Goal: Information Seeking & Learning: Check status

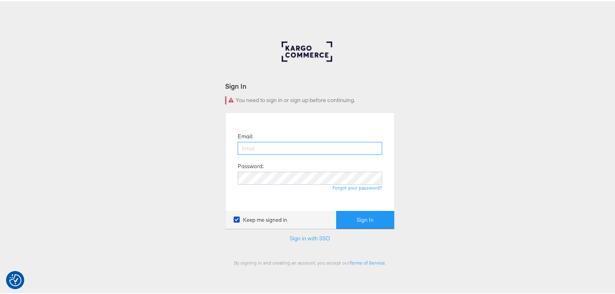
click at [274, 150] on input "email" at bounding box center [310, 147] width 144 height 13
type input "rayna.cheng@jdplc.com"
click at [336, 210] on button "Sign In" at bounding box center [365, 219] width 58 height 18
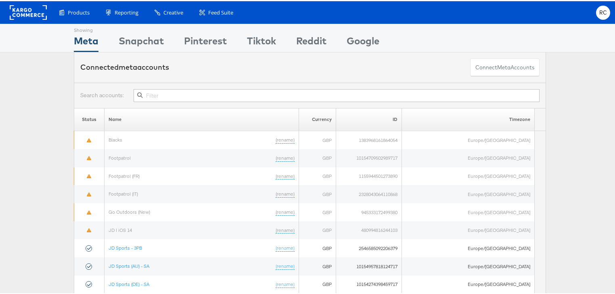
click at [160, 90] on input "text" at bounding box center [337, 94] width 406 height 13
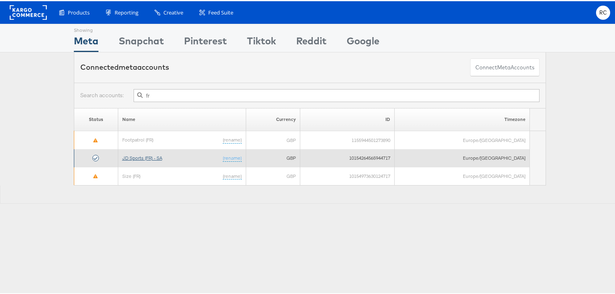
type input "fr"
click at [150, 156] on link "JD Sports (FR) - SA" at bounding box center [142, 157] width 40 height 6
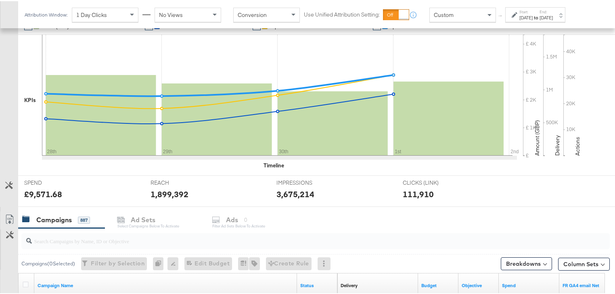
scroll to position [161, 0]
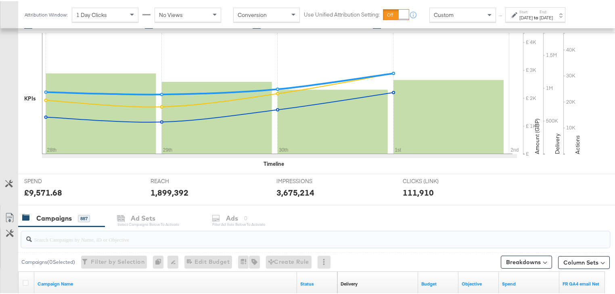
click at [63, 238] on input "search" at bounding box center [294, 235] width 525 height 16
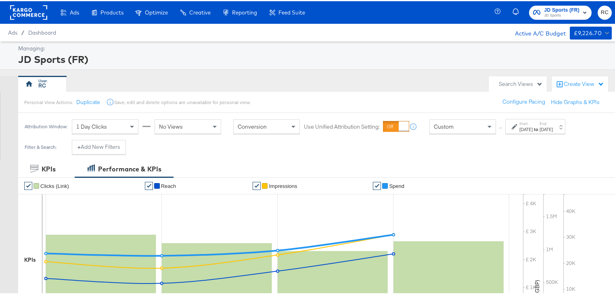
type input "daba"
click at [533, 128] on div "[DATE]" at bounding box center [525, 128] width 13 height 6
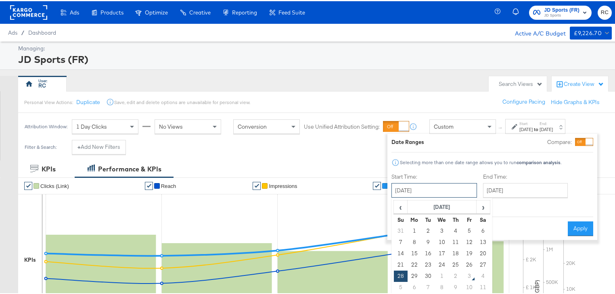
click at [432, 190] on input "[DATE]" at bounding box center [434, 189] width 86 height 15
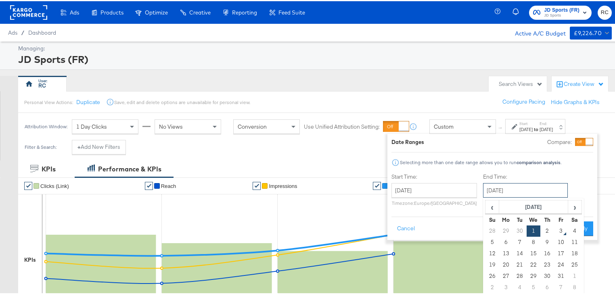
click at [508, 189] on input "[DATE]" at bounding box center [525, 189] width 85 height 15
click at [546, 230] on td "2" at bounding box center [547, 229] width 14 height 11
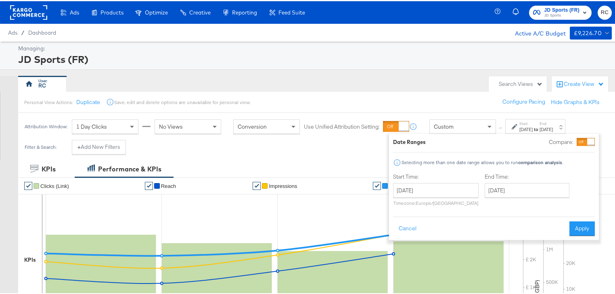
type input "[DATE]"
drag, startPoint x: 581, startPoint y: 226, endPoint x: 423, endPoint y: 97, distance: 203.6
click at [582, 226] on button "Apply" at bounding box center [581, 227] width 25 height 15
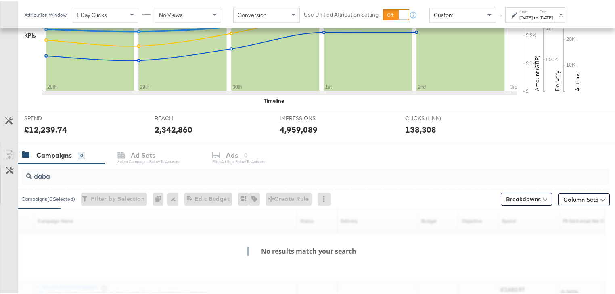
scroll to position [293, 0]
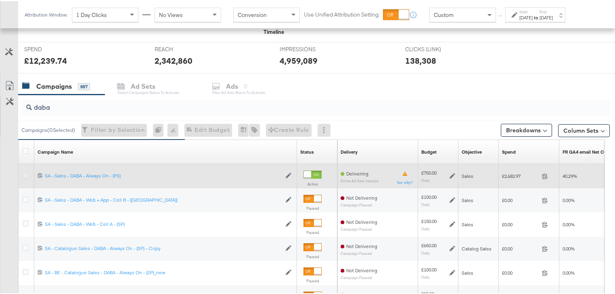
click at [27, 175] on icon at bounding box center [26, 174] width 6 height 6
click at [0, 0] on input "checkbox" at bounding box center [0, 0] width 0 height 0
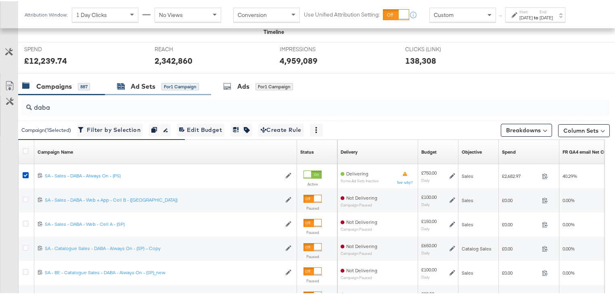
click at [148, 87] on div "Ad Sets" at bounding box center [143, 85] width 25 height 9
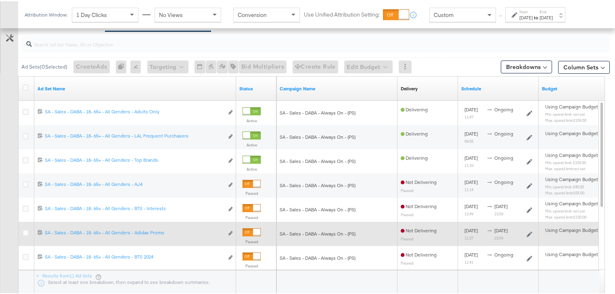
scroll to position [358, 0]
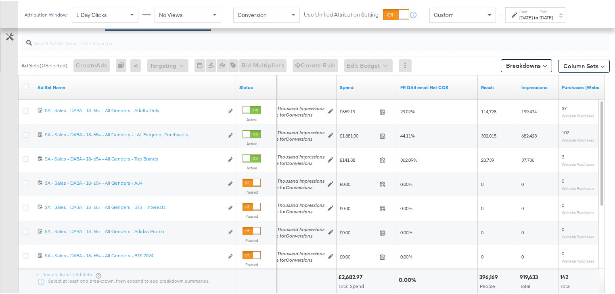
drag, startPoint x: 257, startPoint y: 293, endPoint x: 431, endPoint y: 297, distance: 173.9
click at [458, 56] on div "Ad Sets ( 0 Selected) Create Ads At least one ad set must be selected 0 Rename …" at bounding box center [313, 64] width 591 height 19
click at [447, 58] on div "Ad Sets ( 0 Selected) Create Ads At least one ad set must be selected 0 Rename …" at bounding box center [313, 64] width 591 height 19
click at [447, 60] on div "Ad Sets ( 0 Selected) Create Ads At least one ad set must be selected 0 Rename …" at bounding box center [313, 64] width 591 height 19
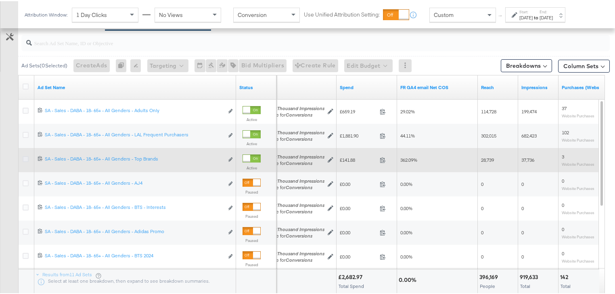
click at [26, 158] on icon at bounding box center [26, 158] width 6 height 6
click at [0, 0] on input "checkbox" at bounding box center [0, 0] width 0 height 0
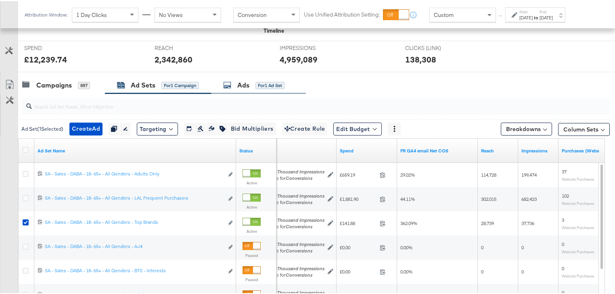
scroll to position [293, 0]
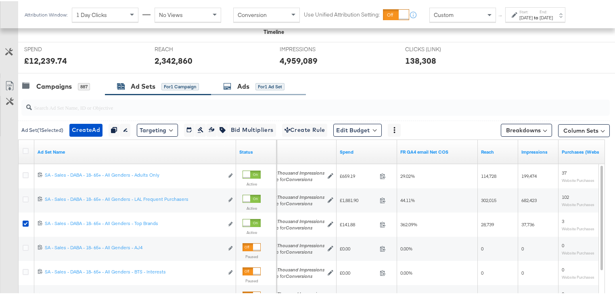
click at [252, 84] on div "Ads for 1 Ad Set" at bounding box center [253, 85] width 61 height 9
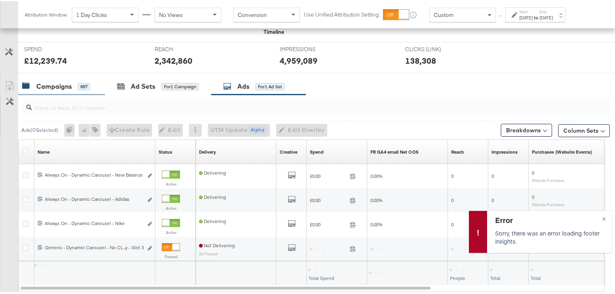
click at [51, 82] on div "Campaigns" at bounding box center [54, 85] width 36 height 9
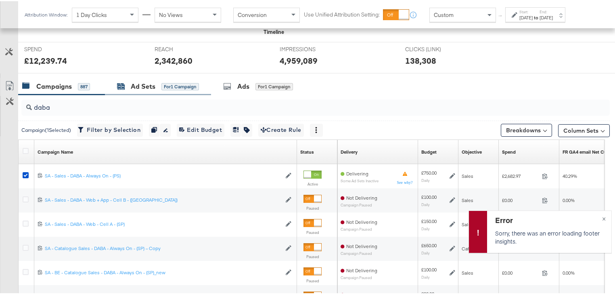
click at [144, 89] on div "Ad Sets" at bounding box center [143, 85] width 25 height 9
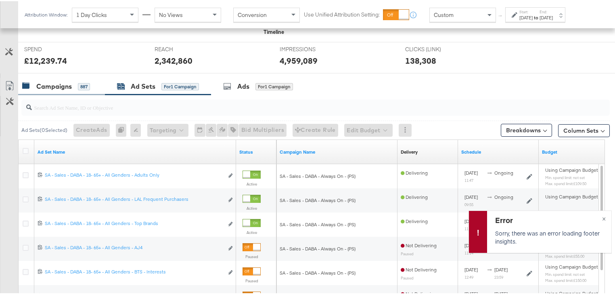
click at [60, 85] on div "Campaigns" at bounding box center [54, 85] width 36 height 9
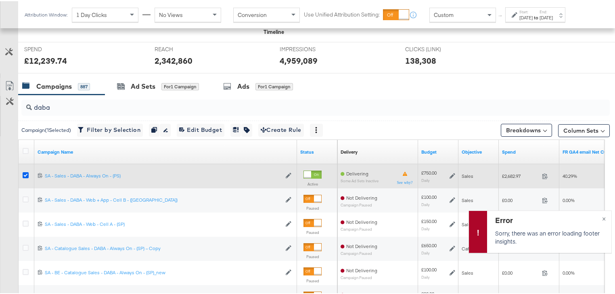
click at [26, 171] on icon at bounding box center [26, 174] width 6 height 6
click at [0, 0] on input "checkbox" at bounding box center [0, 0] width 0 height 0
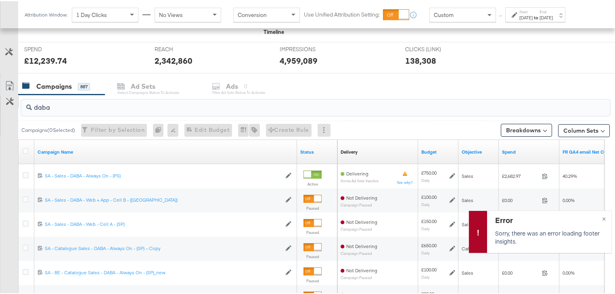
drag, startPoint x: 77, startPoint y: 107, endPoint x: 0, endPoint y: 100, distance: 77.3
click at [0, 100] on div "daba Campaigns ( 0 Selected) Filter by Selection Filter 0 campaigns 0 Rename 0 …" at bounding box center [305, 237] width 610 height 287
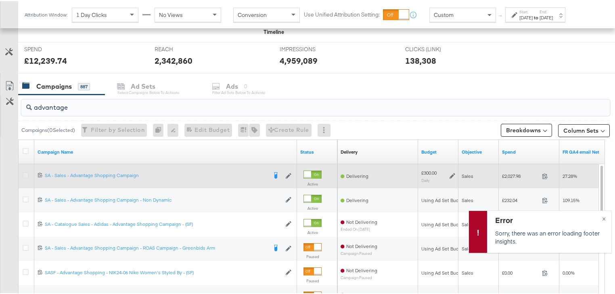
type input "advantage"
click at [25, 173] on icon at bounding box center [26, 174] width 6 height 6
click at [0, 0] on input "checkbox" at bounding box center [0, 0] width 0 height 0
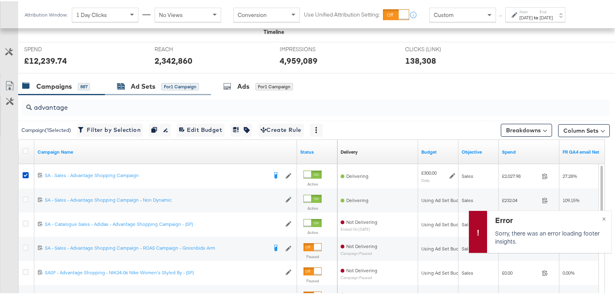
click at [155, 81] on div "Ad Sets" at bounding box center [143, 85] width 25 height 9
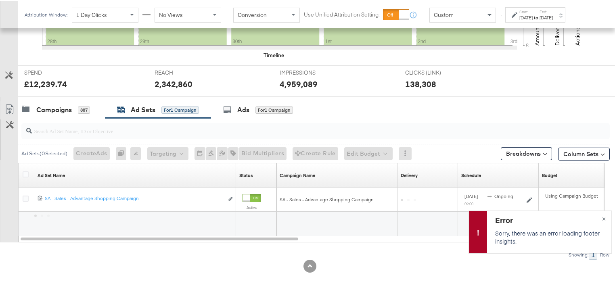
scroll to position [269, 0]
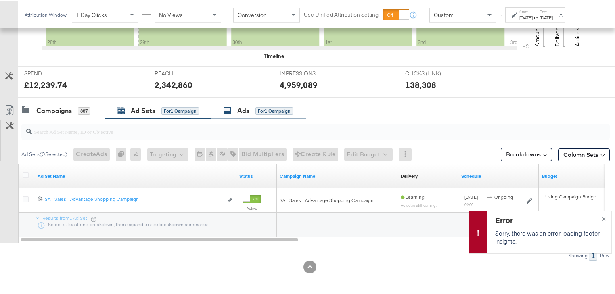
click at [238, 110] on div "Ads" at bounding box center [243, 109] width 12 height 9
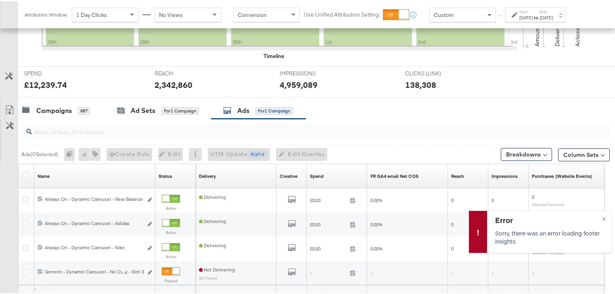
scroll to position [293, 0]
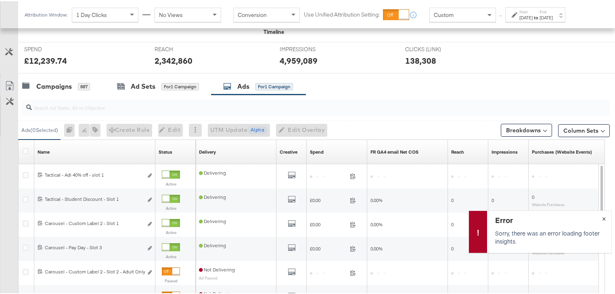
click at [602, 218] on span "×" at bounding box center [604, 216] width 4 height 9
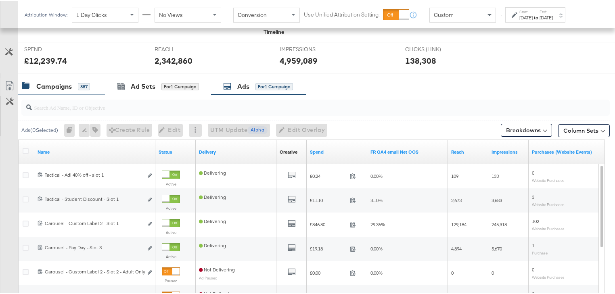
click at [69, 85] on div "Campaigns" at bounding box center [54, 85] width 36 height 9
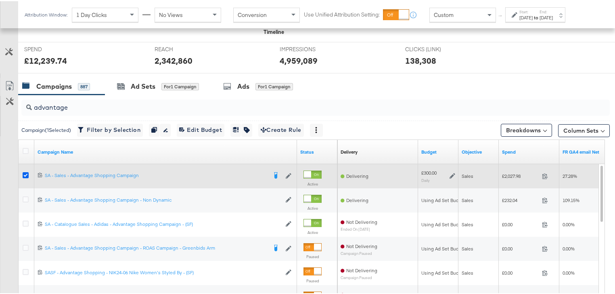
click at [26, 173] on icon at bounding box center [26, 174] width 6 height 6
click at [0, 0] on input "checkbox" at bounding box center [0, 0] width 0 height 0
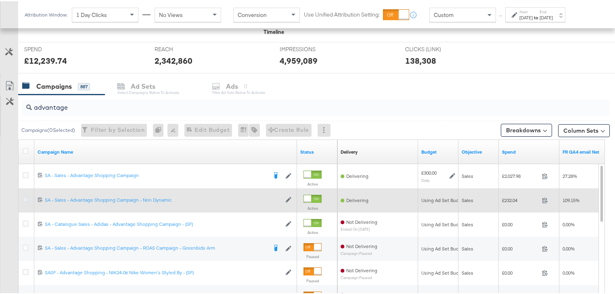
click at [25, 196] on icon at bounding box center [26, 198] width 6 height 6
click at [0, 0] on input "checkbox" at bounding box center [0, 0] width 0 height 0
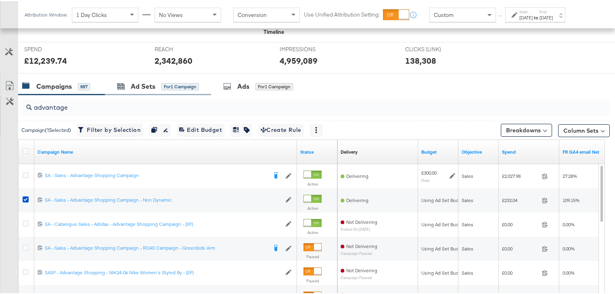
click at [133, 79] on div "Ad Sets for 1 Campaign" at bounding box center [158, 85] width 106 height 17
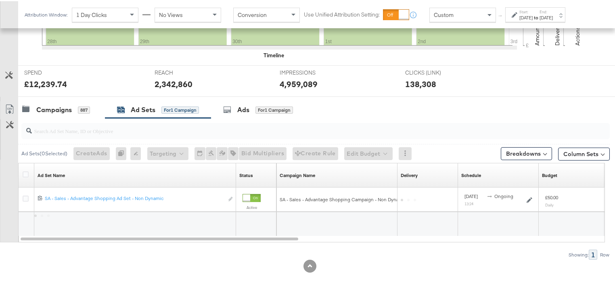
scroll to position [269, 0]
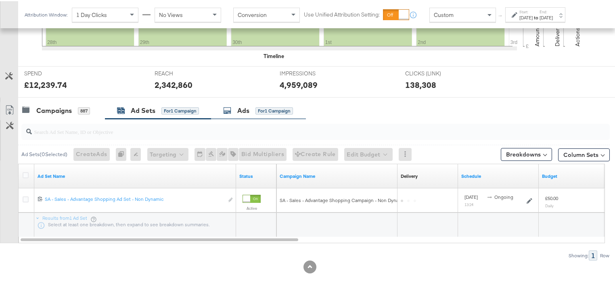
click at [243, 107] on div "Ads" at bounding box center [243, 109] width 12 height 9
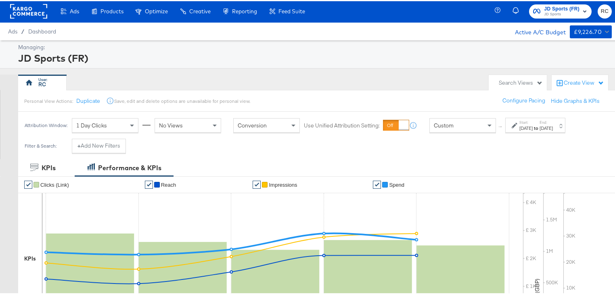
scroll to position [0, 0]
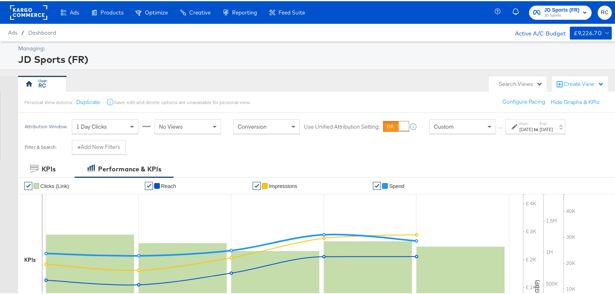
click at [561, 9] on span "JD Sports (FR)" at bounding box center [562, 9] width 36 height 8
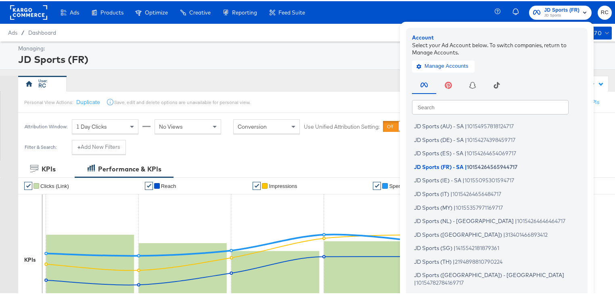
click at [476, 108] on input "text" at bounding box center [490, 105] width 157 height 15
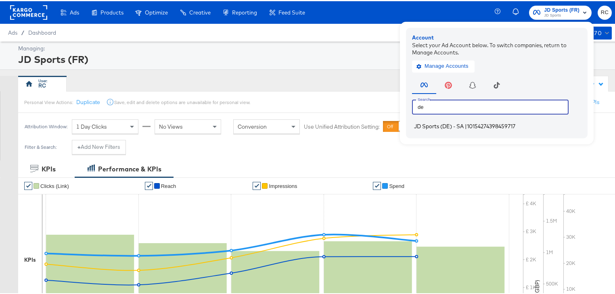
type input "de"
click at [456, 126] on span "JD Sports (DE) - SA" at bounding box center [439, 125] width 50 height 6
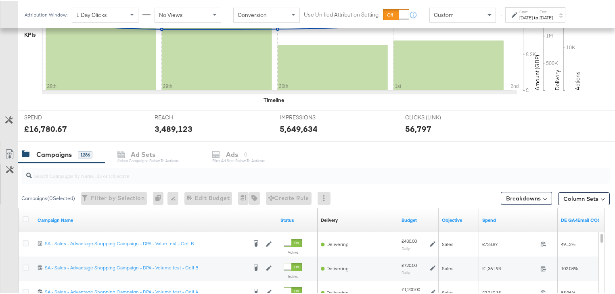
scroll to position [226, 0]
click at [84, 178] on input "search" at bounding box center [294, 171] width 525 height 16
type input "cell"
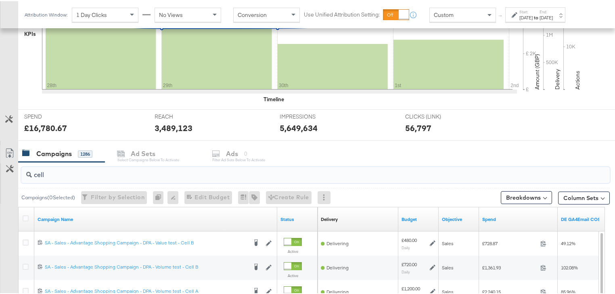
scroll to position [258, 0]
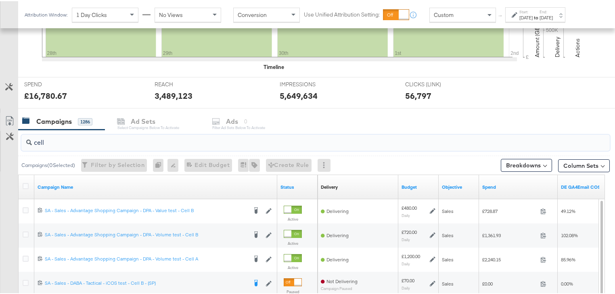
drag, startPoint x: 51, startPoint y: 142, endPoint x: 27, endPoint y: 140, distance: 23.9
click at [28, 140] on div "cell" at bounding box center [315, 142] width 588 height 16
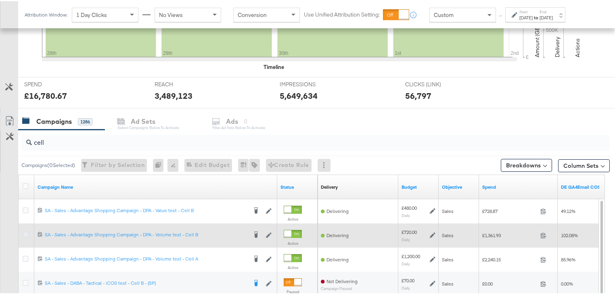
click at [25, 234] on icon at bounding box center [26, 233] width 6 height 6
click at [0, 0] on input "checkbox" at bounding box center [0, 0] width 0 height 0
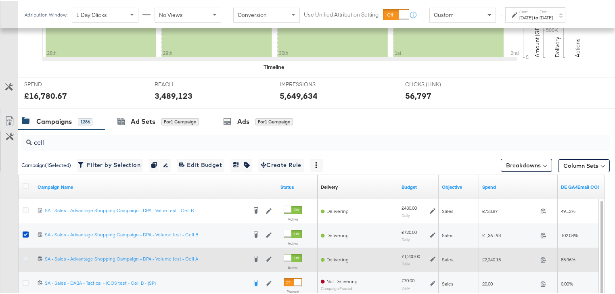
click at [26, 257] on icon at bounding box center [26, 258] width 6 height 6
click at [0, 0] on input "checkbox" at bounding box center [0, 0] width 0 height 0
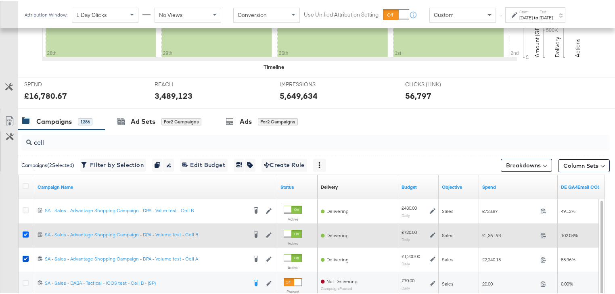
click at [25, 234] on icon at bounding box center [26, 233] width 6 height 6
click at [0, 0] on input "checkbox" at bounding box center [0, 0] width 0 height 0
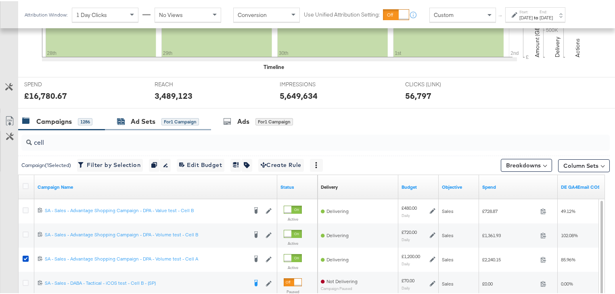
click at [152, 122] on div "Ad Sets" at bounding box center [143, 120] width 25 height 9
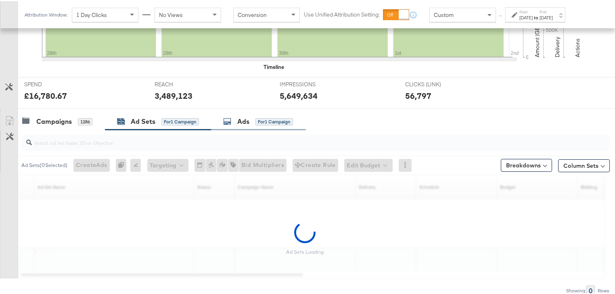
click at [253, 124] on div "Ads for 1 Campaign" at bounding box center [258, 120] width 70 height 9
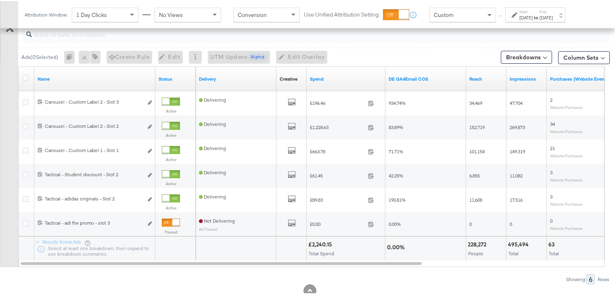
scroll to position [355, 0]
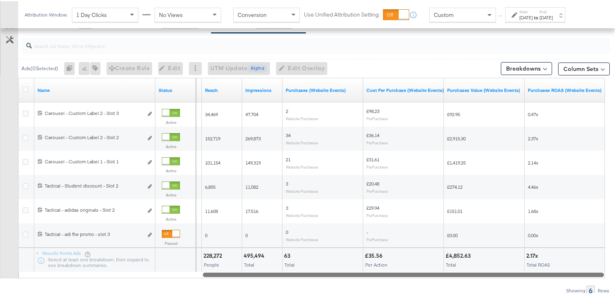
drag, startPoint x: 243, startPoint y: 275, endPoint x: 458, endPoint y: 262, distance: 215.4
click at [458, 262] on div "Name Status DE GA4Email COS Reach Impressions Purchases (Website Events) Cost P…" at bounding box center [311, 177] width 587 height 201
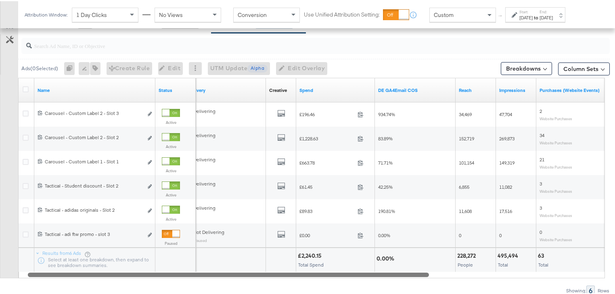
drag, startPoint x: 300, startPoint y: 272, endPoint x: 139, endPoint y: 273, distance: 161.4
click at [139, 273] on div at bounding box center [228, 273] width 401 height 7
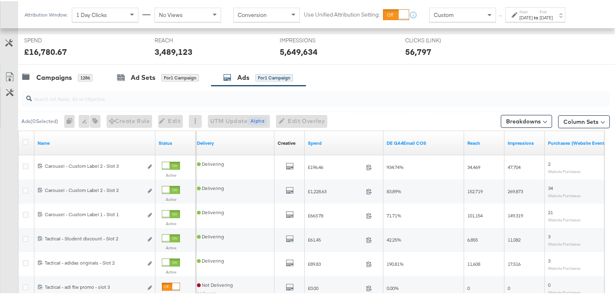
scroll to position [290, 0]
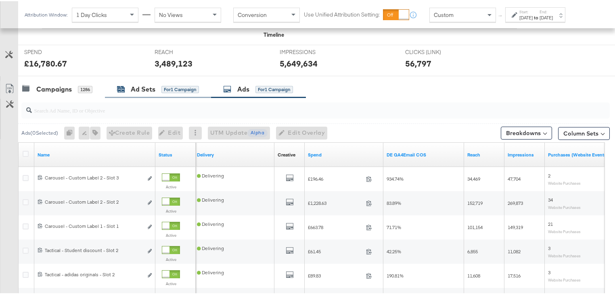
click at [137, 88] on div "Ad Sets" at bounding box center [143, 88] width 25 height 9
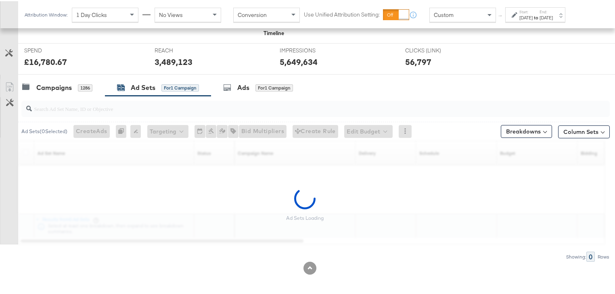
scroll to position [293, 0]
click at [61, 86] on div "Campaigns" at bounding box center [54, 85] width 36 height 9
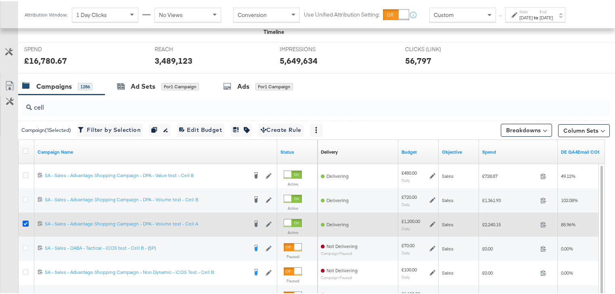
click at [24, 221] on icon at bounding box center [26, 222] width 6 height 6
click at [0, 0] on input "checkbox" at bounding box center [0, 0] width 0 height 0
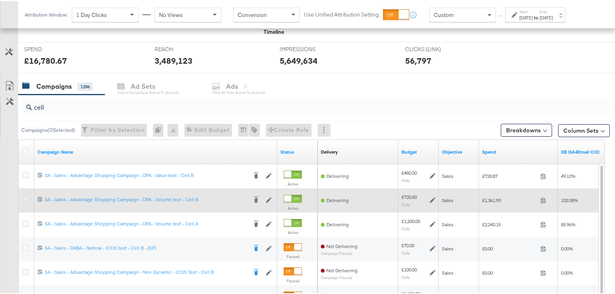
click at [26, 197] on icon at bounding box center [26, 198] width 6 height 6
click at [0, 0] on input "checkbox" at bounding box center [0, 0] width 0 height 0
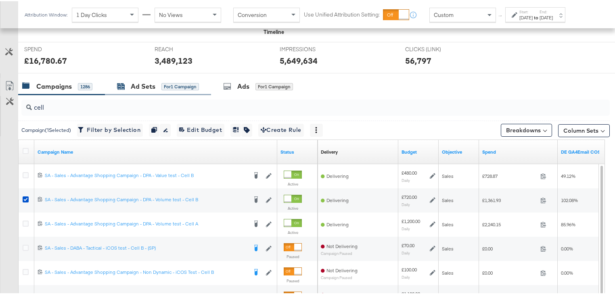
drag, startPoint x: 181, startPoint y: 87, endPoint x: 245, endPoint y: 88, distance: 63.8
click at [181, 87] on div "for 1 Campaign" at bounding box center [180, 85] width 38 height 7
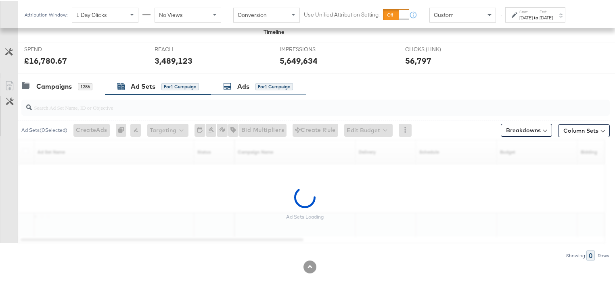
click at [255, 87] on div "Ads for 1 Campaign" at bounding box center [258, 85] width 70 height 9
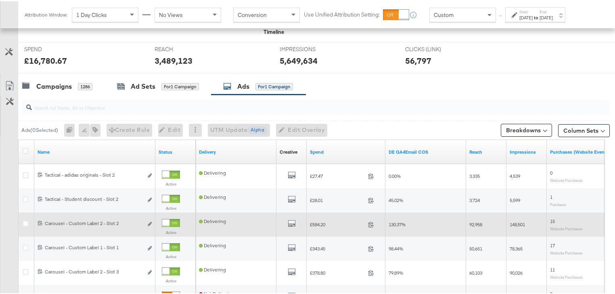
scroll to position [326, 0]
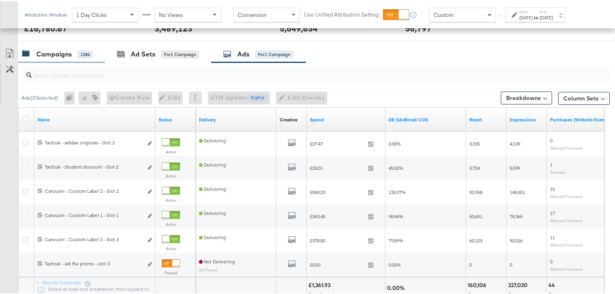
click at [68, 53] on div "Campaigns" at bounding box center [54, 52] width 36 height 9
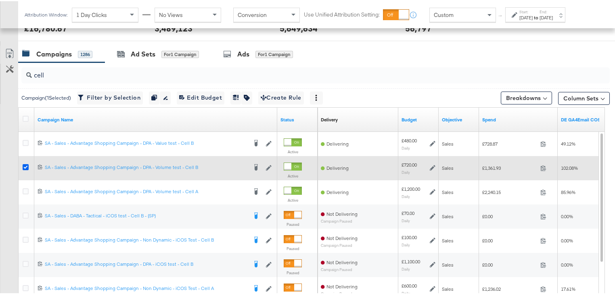
click at [25, 165] on icon at bounding box center [26, 166] width 6 height 6
click at [0, 0] on input "checkbox" at bounding box center [0, 0] width 0 height 0
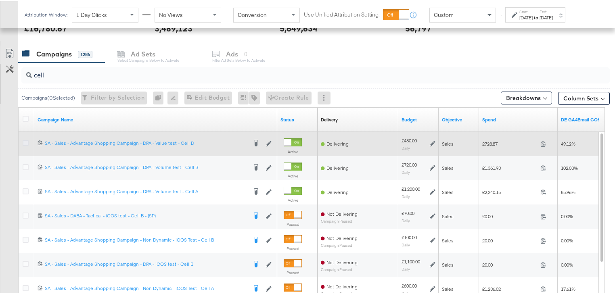
click at [23, 141] on icon at bounding box center [26, 142] width 6 height 6
click at [0, 0] on input "checkbox" at bounding box center [0, 0] width 0 height 0
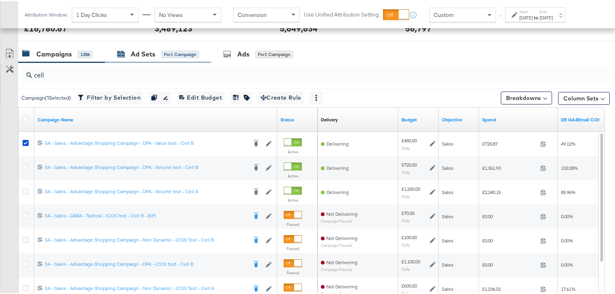
click at [185, 56] on div "Ad Sets for 1 Campaign" at bounding box center [158, 52] width 82 height 9
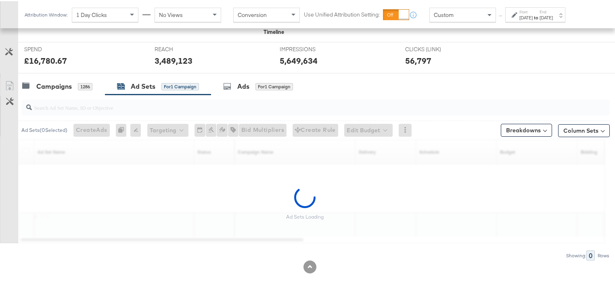
click at [259, 49] on div "REACH REACH 3,489,123" at bounding box center [210, 56] width 125 height 31
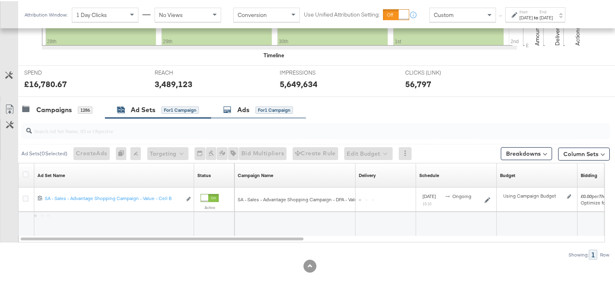
scroll to position [269, 0]
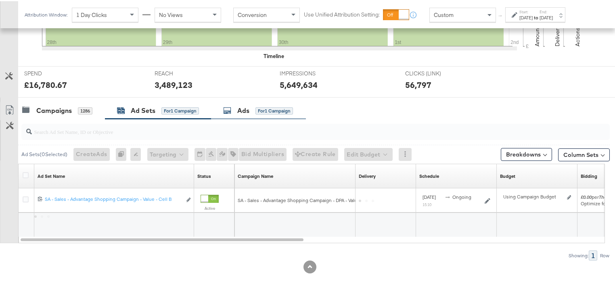
click at [257, 80] on div "3,489,123" at bounding box center [211, 84] width 113 height 12
click at [258, 111] on div "for 1 Campaign" at bounding box center [274, 109] width 38 height 7
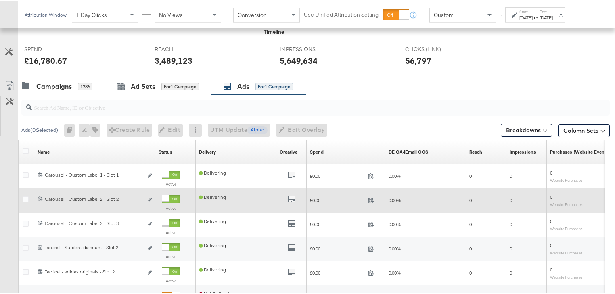
scroll to position [326, 0]
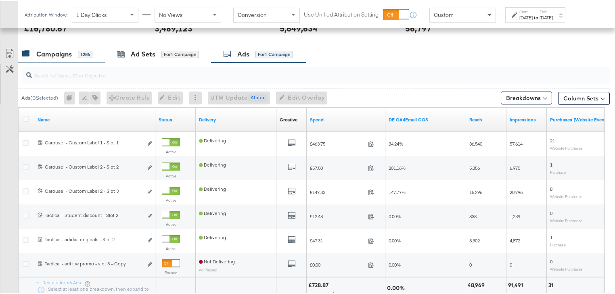
click at [44, 51] on div "Campaigns" at bounding box center [54, 52] width 36 height 9
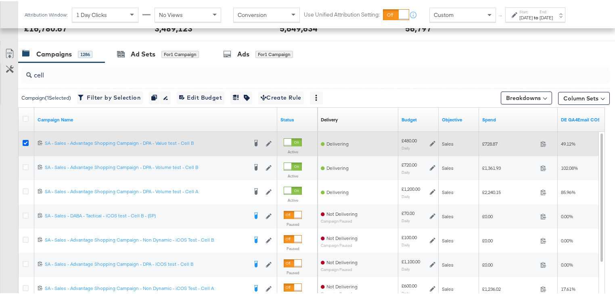
click at [25, 140] on icon at bounding box center [26, 142] width 6 height 6
click at [0, 0] on input "checkbox" at bounding box center [0, 0] width 0 height 0
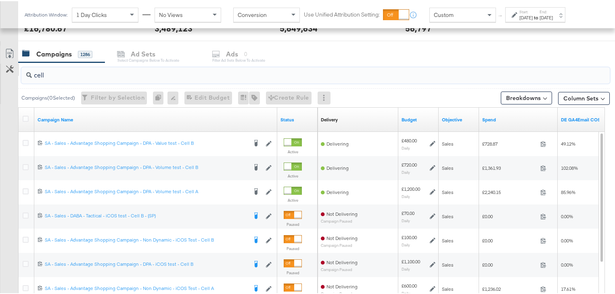
drag, startPoint x: 52, startPoint y: 74, endPoint x: 11, endPoint y: 71, distance: 41.3
click at [11, 71] on div "cell Campaigns ( 0 Selected) Filter by Selection Filter 0 campaigns 0 Rename 0 …" at bounding box center [305, 204] width 610 height 287
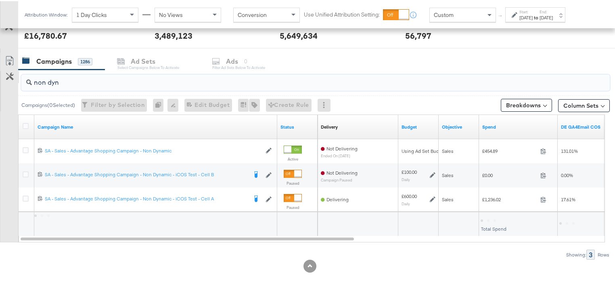
scroll to position [318, 0]
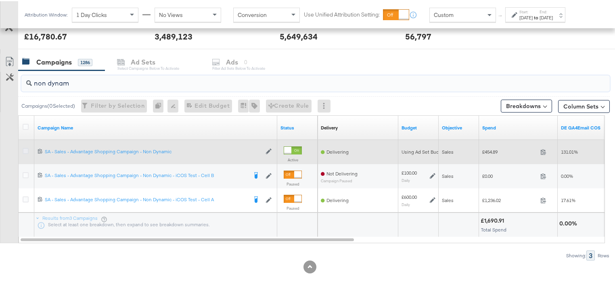
type input "non dynam"
click at [26, 149] on icon at bounding box center [26, 150] width 6 height 6
click at [0, 0] on input "checkbox" at bounding box center [0, 0] width 0 height 0
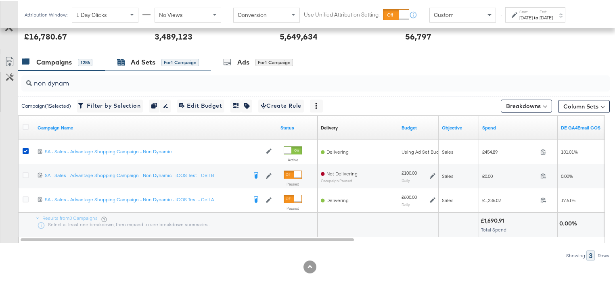
click at [130, 60] on div "Ad Sets for 1 Campaign" at bounding box center [158, 60] width 82 height 9
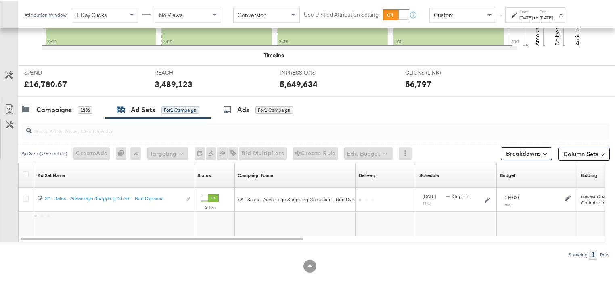
scroll to position [269, 0]
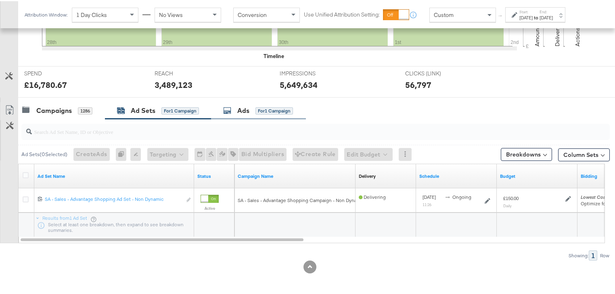
click at [251, 107] on div "Ads for 1 Campaign" at bounding box center [258, 109] width 70 height 9
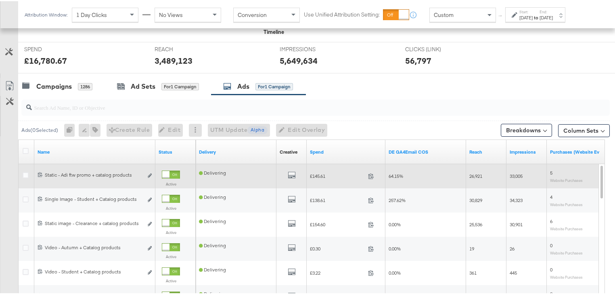
scroll to position [318, 0]
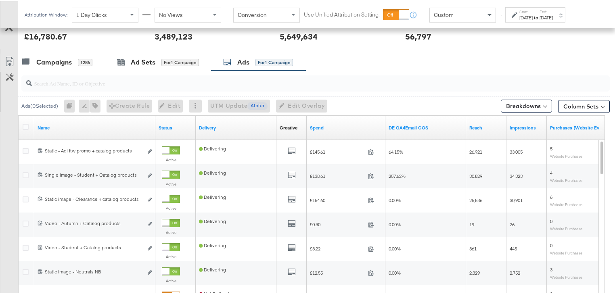
click at [539, 16] on strong "to" at bounding box center [536, 16] width 7 height 6
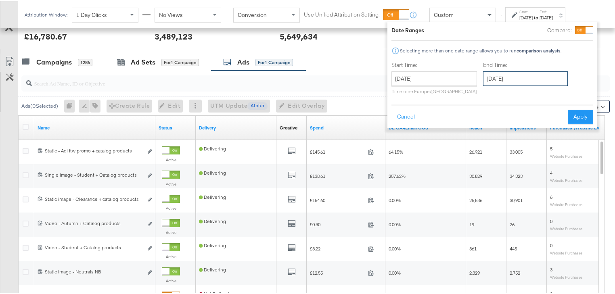
click at [508, 77] on input "[DATE]" at bounding box center [525, 77] width 85 height 15
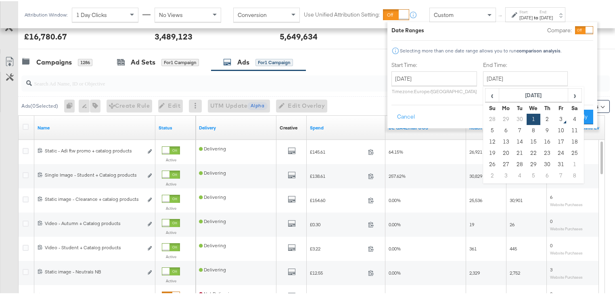
click at [358, 56] on div "Campaigns 1286 Ad Sets for 1 Campaign Ads for 1 Campaign" at bounding box center [319, 60] width 602 height 17
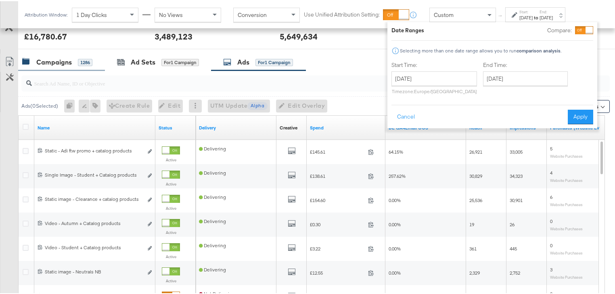
click at [48, 62] on div "Campaigns" at bounding box center [54, 60] width 36 height 9
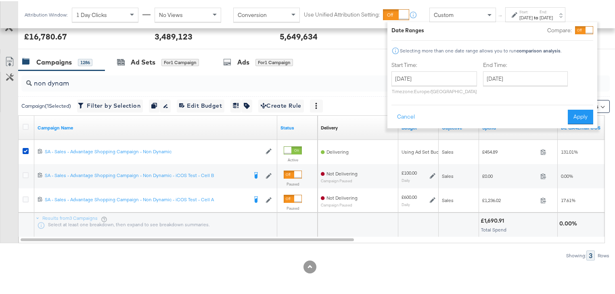
click at [553, 10] on label "End:" at bounding box center [545, 10] width 13 height 5
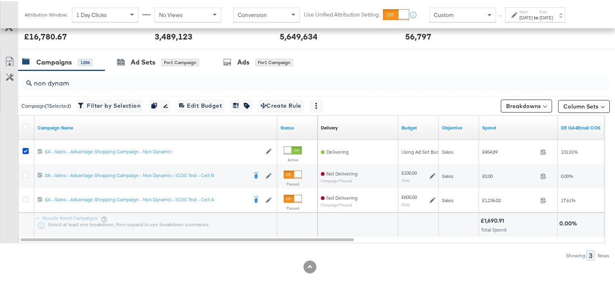
drag, startPoint x: 204, startPoint y: 263, endPoint x: 194, endPoint y: 266, distance: 10.7
click at [205, 263] on div at bounding box center [310, 265] width 620 height 13
drag, startPoint x: 204, startPoint y: 237, endPoint x: 149, endPoint y: 249, distance: 55.7
click at [149, 249] on div "non dynam Campaign ( 1 Selected) Filter by Selection Filter 1 campaign Duplicat…" at bounding box center [305, 164] width 610 height 190
click at [64, 63] on div "Campaigns" at bounding box center [54, 60] width 36 height 9
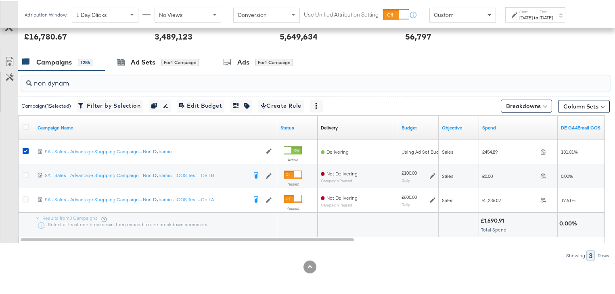
drag, startPoint x: 79, startPoint y: 84, endPoint x: 0, endPoint y: 84, distance: 79.5
click at [0, 84] on div "non dynam Campaign ( 1 Selected) Filter by Selection Filter 1 campaign Duplicat…" at bounding box center [305, 164] width 610 height 190
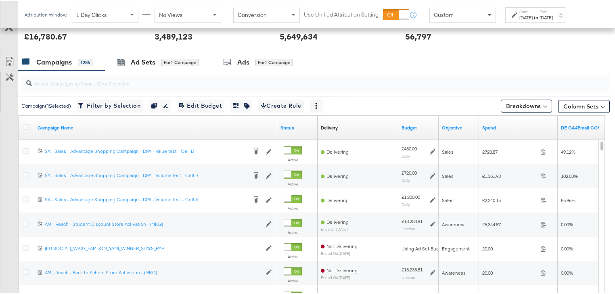
click at [65, 57] on div "Campaigns" at bounding box center [54, 60] width 36 height 9
click at [157, 63] on div "Ad Sets for 1 Campaign" at bounding box center [158, 60] width 82 height 9
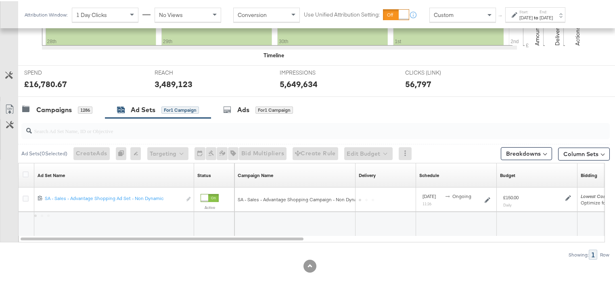
scroll to position [269, 0]
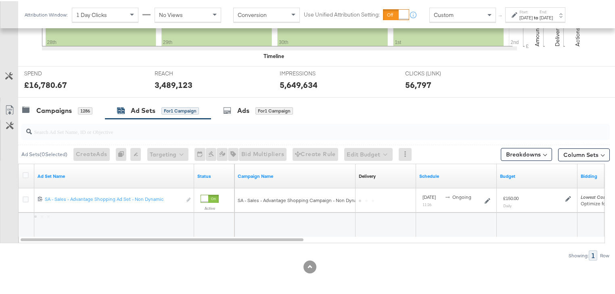
click at [239, 106] on div "Ads" at bounding box center [243, 109] width 12 height 9
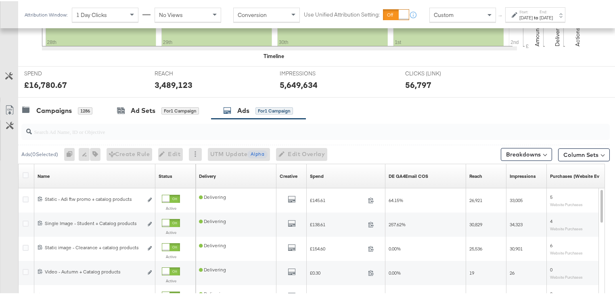
scroll to position [318, 0]
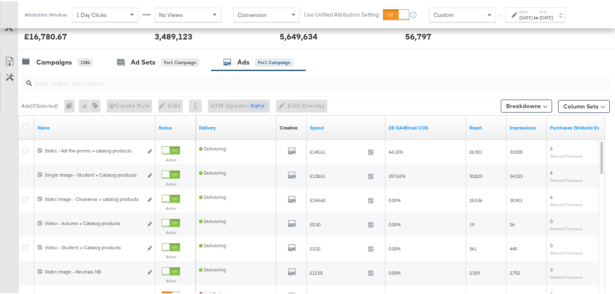
click at [48, 107] on div "Ads ( 0 Selected)" at bounding box center [39, 104] width 37 height 7
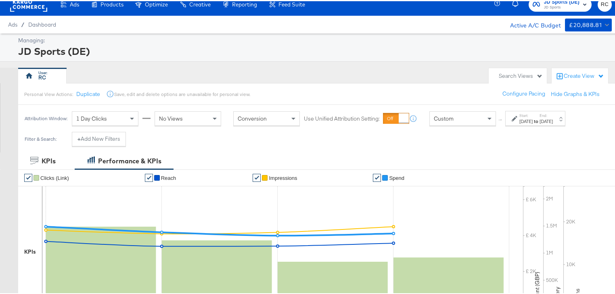
scroll to position [0, 0]
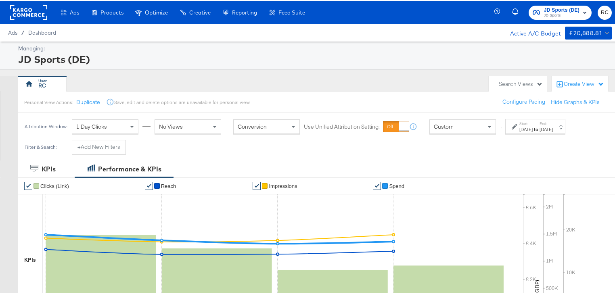
click at [562, 13] on span "JD Sports" at bounding box center [562, 14] width 36 height 6
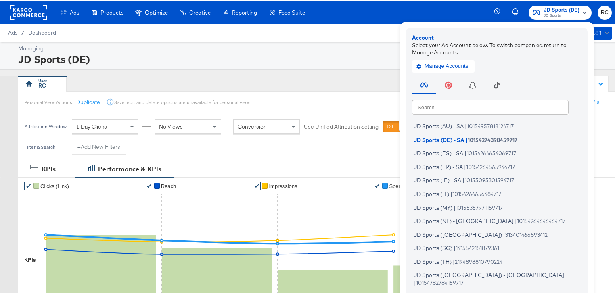
click at [485, 101] on input "text" at bounding box center [490, 105] width 157 height 15
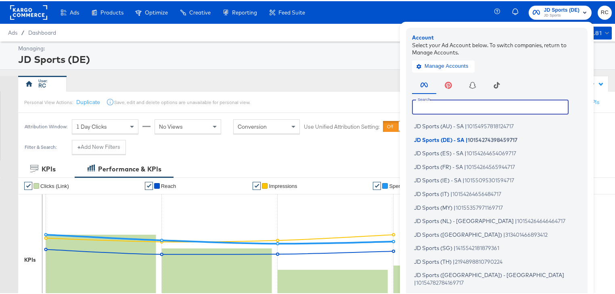
type input "g"
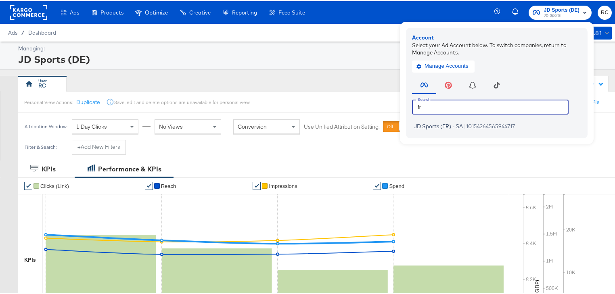
type input "fr"
click at [283, 84] on div "RC" at bounding box center [251, 83] width 466 height 16
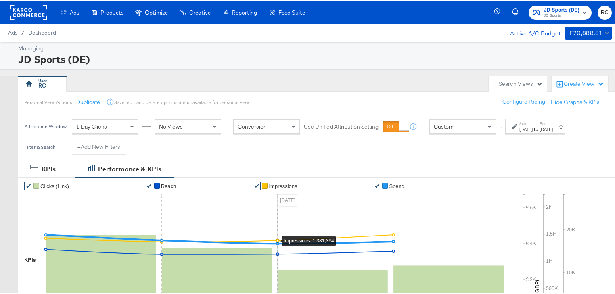
scroll to position [226, 0]
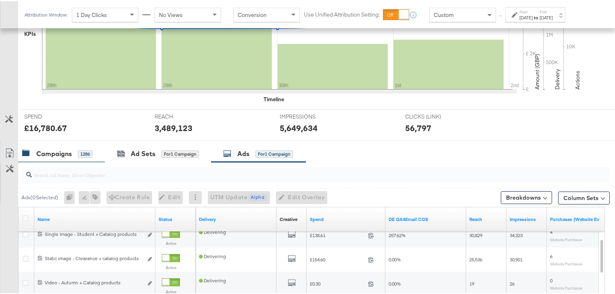
click at [50, 155] on div "Campaigns" at bounding box center [54, 152] width 36 height 9
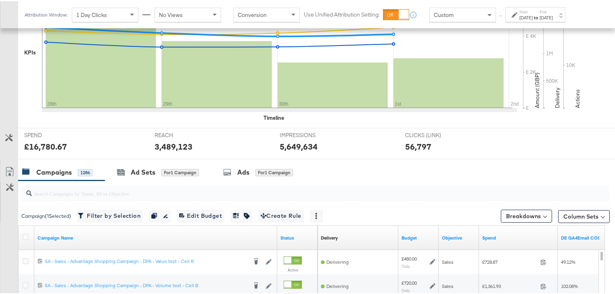
scroll to position [323, 0]
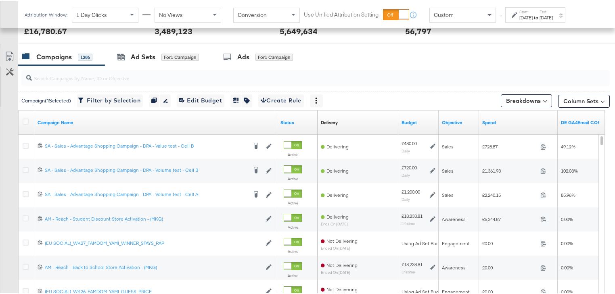
click at [69, 72] on input "search" at bounding box center [294, 74] width 525 height 16
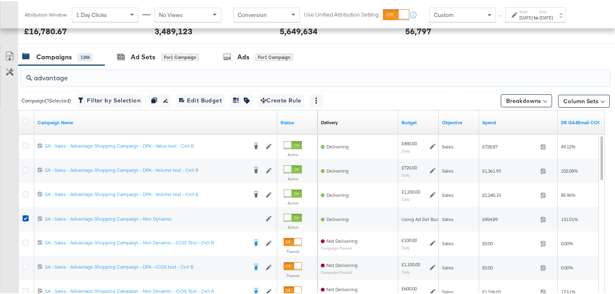
type input "advantage"
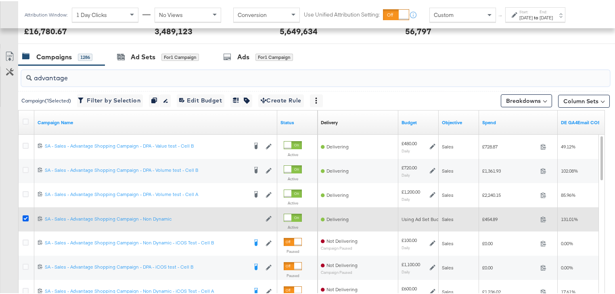
click at [27, 215] on icon at bounding box center [26, 217] width 6 height 6
click at [0, 0] on input "checkbox" at bounding box center [0, 0] width 0 height 0
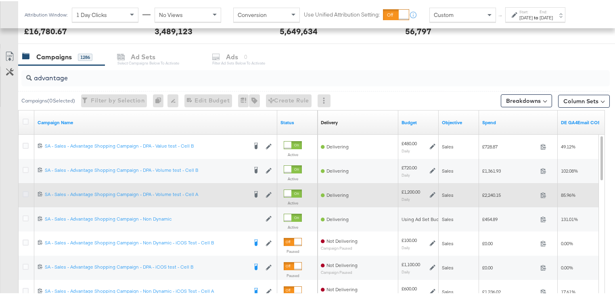
click at [26, 193] on icon at bounding box center [26, 193] width 6 height 6
click at [0, 0] on input "checkbox" at bounding box center [0, 0] width 0 height 0
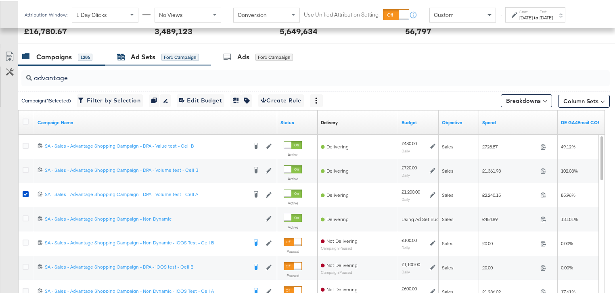
click at [151, 56] on div "Ad Sets" at bounding box center [143, 55] width 25 height 9
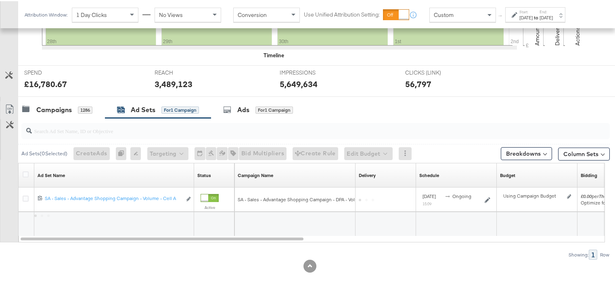
scroll to position [269, 0]
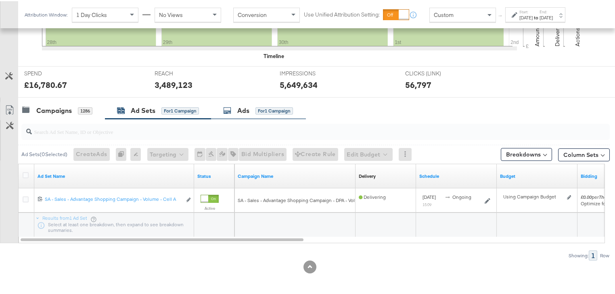
click at [242, 107] on div "Ads" at bounding box center [243, 109] width 12 height 9
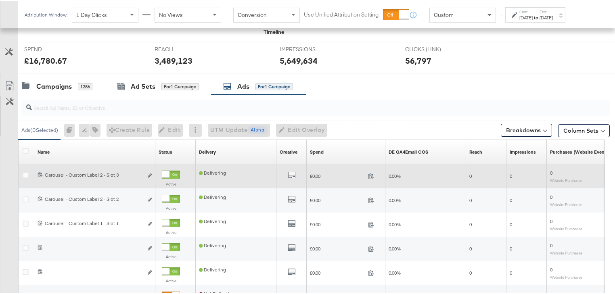
scroll to position [323, 0]
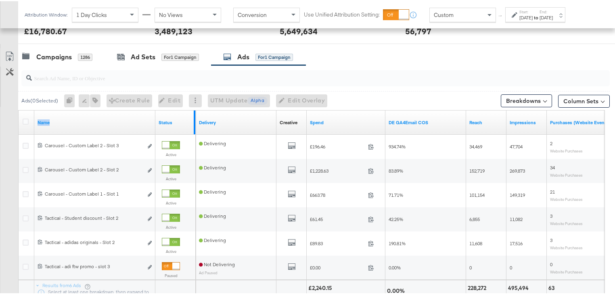
drag, startPoint x: 154, startPoint y: 116, endPoint x: 192, endPoint y: 115, distance: 38.8
click at [192, 115] on div "Name Status" at bounding box center [107, 121] width 177 height 24
click at [59, 58] on div "Campaigns" at bounding box center [54, 55] width 36 height 9
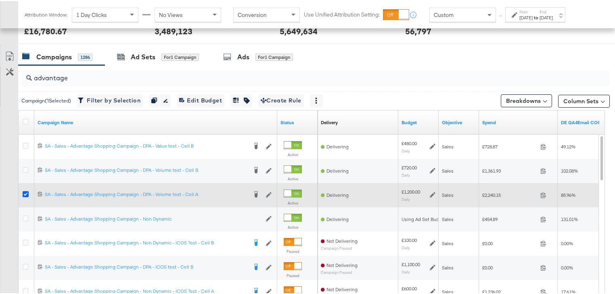
click at [26, 194] on icon at bounding box center [26, 193] width 6 height 6
click at [0, 0] on input "checkbox" at bounding box center [0, 0] width 0 height 0
